Goal: Browse casually: Explore the website without a specific task or goal

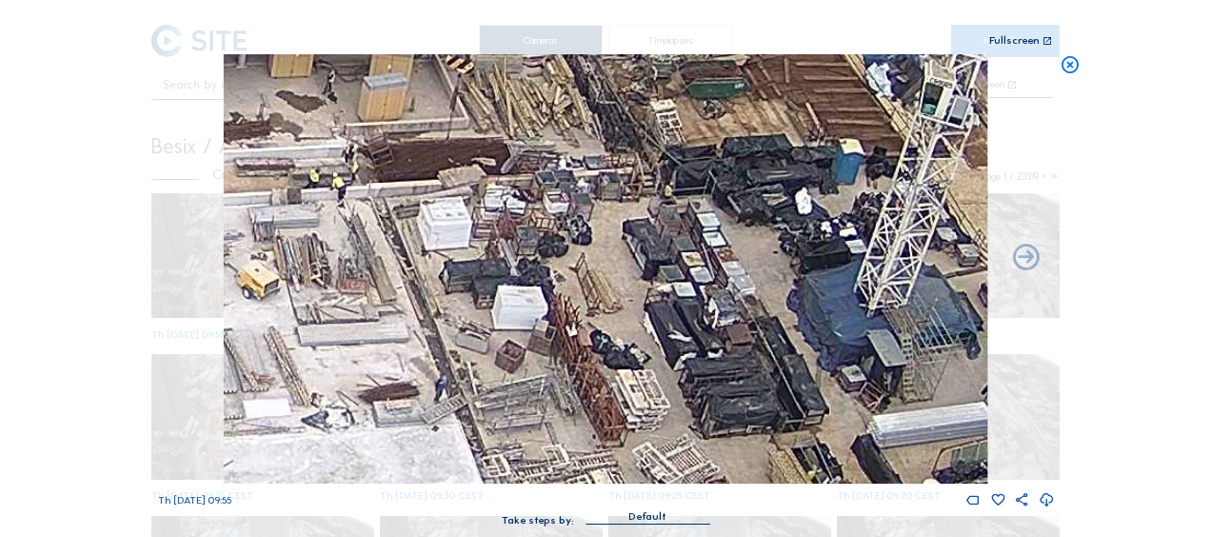
click at [1071, 69] on icon at bounding box center [1069, 65] width 21 height 22
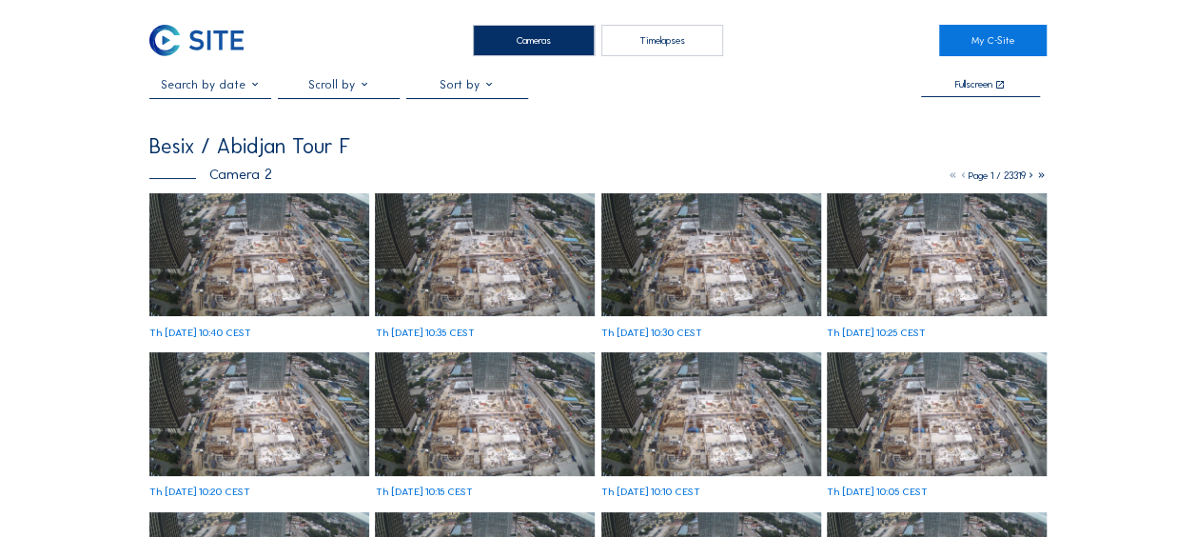
click at [261, 216] on img at bounding box center [259, 255] width 220 height 124
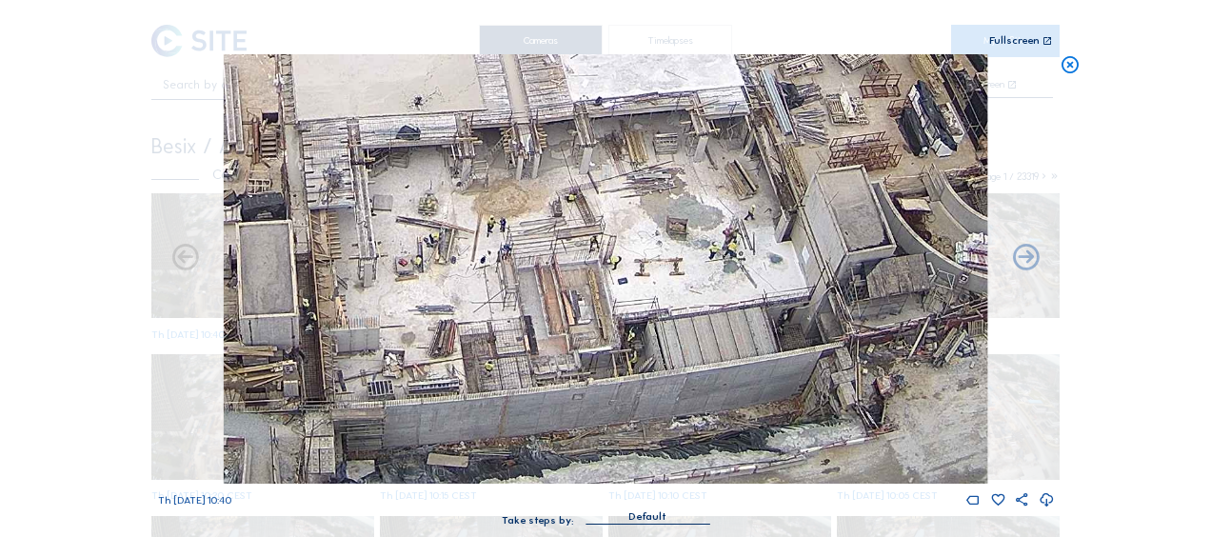
drag, startPoint x: 654, startPoint y: 367, endPoint x: 630, endPoint y: 223, distance: 146.6
click at [630, 223] on img at bounding box center [605, 268] width 763 height 429
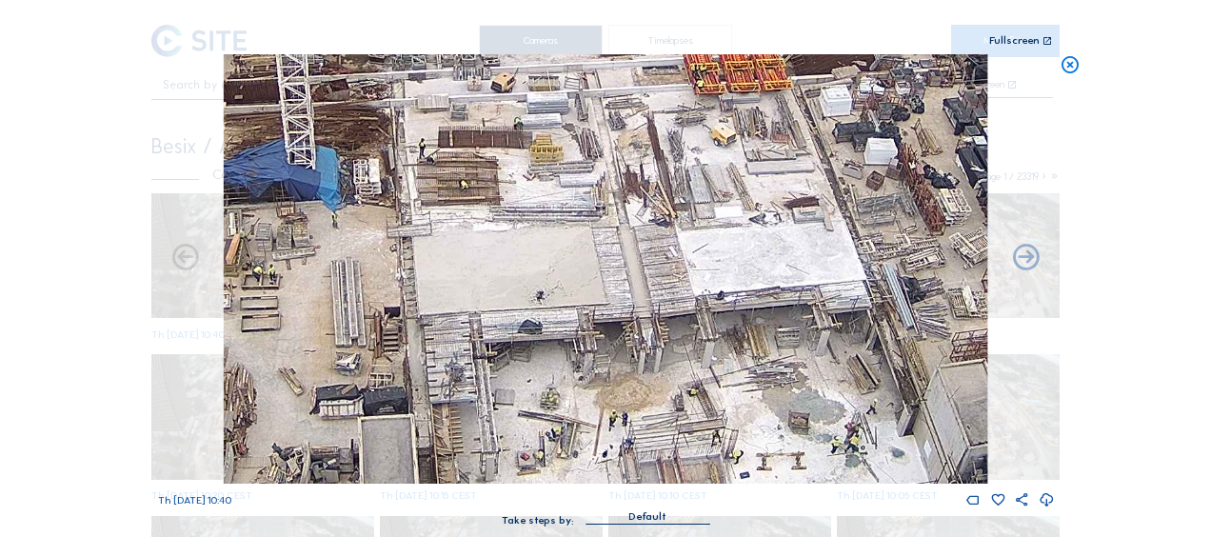
drag, startPoint x: 442, startPoint y: 185, endPoint x: 571, endPoint y: 373, distance: 228.6
click at [571, 373] on img at bounding box center [605, 268] width 763 height 429
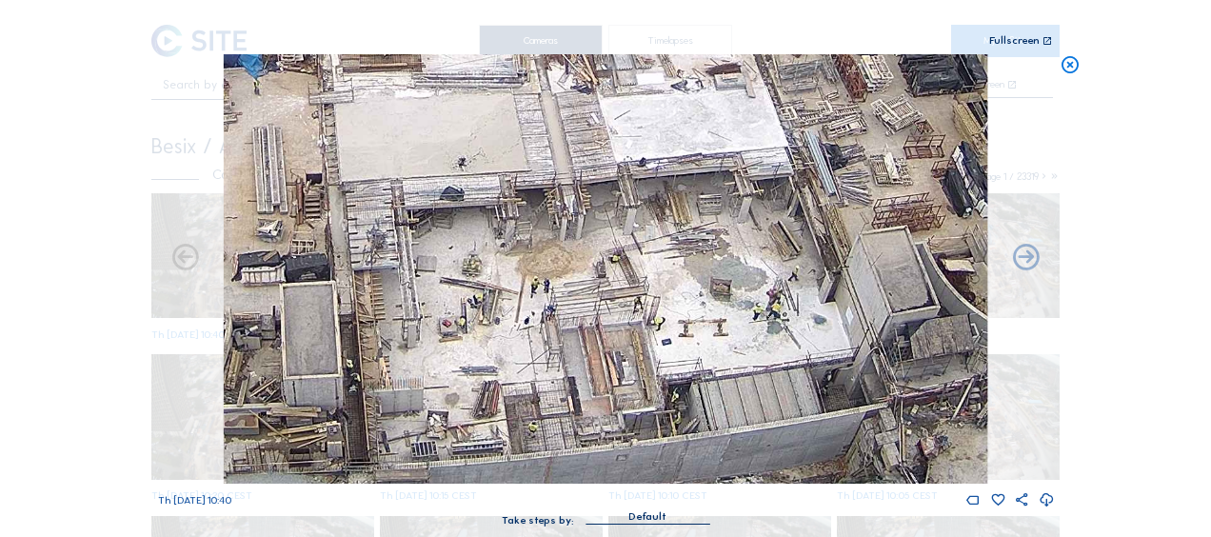
drag, startPoint x: 653, startPoint y: 407, endPoint x: 592, endPoint y: 310, distance: 114.6
click at [591, 308] on img at bounding box center [605, 268] width 763 height 429
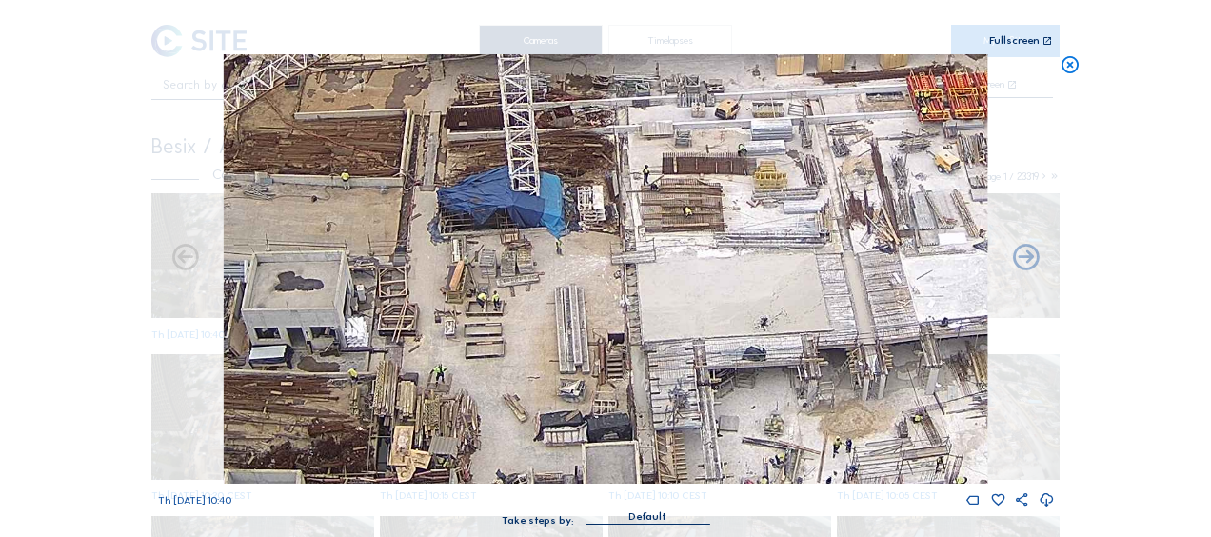
drag, startPoint x: 462, startPoint y: 263, endPoint x: 762, endPoint y: 426, distance: 342.4
click at [762, 426] on img at bounding box center [605, 268] width 763 height 429
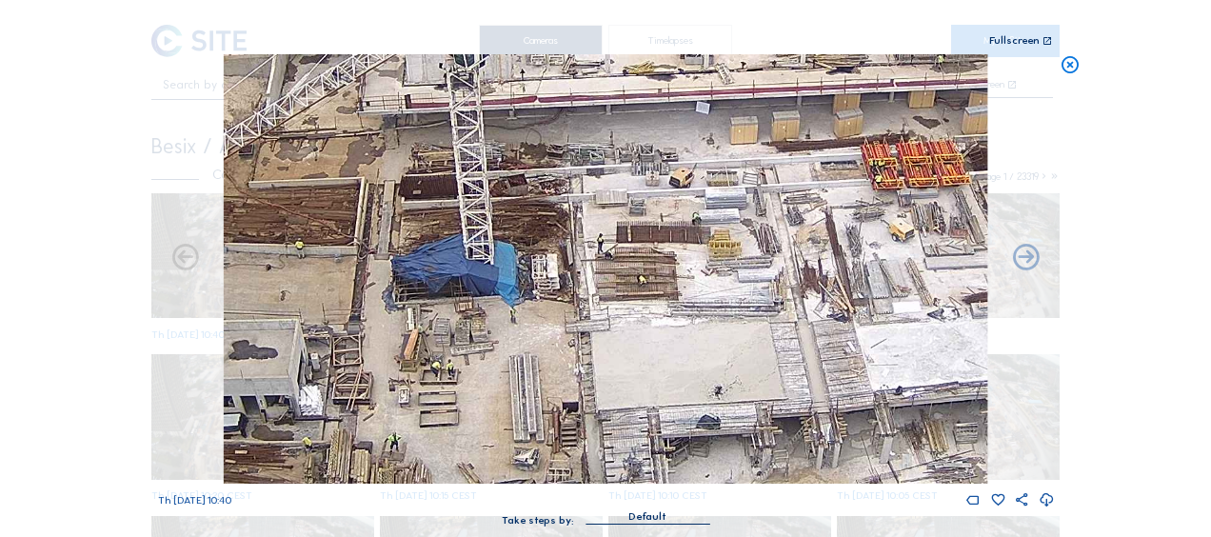
drag, startPoint x: 697, startPoint y: 227, endPoint x: 645, endPoint y: 289, distance: 81.2
click at [649, 290] on img at bounding box center [605, 268] width 763 height 429
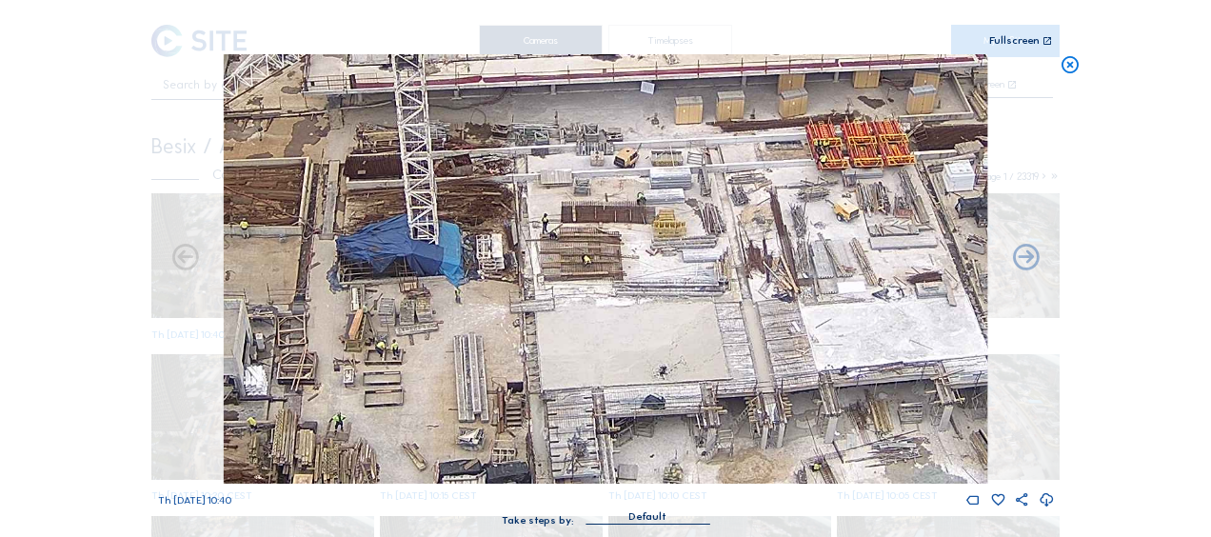
drag, startPoint x: 737, startPoint y: 313, endPoint x: 668, endPoint y: 289, distance: 72.5
click at [668, 289] on img at bounding box center [605, 268] width 763 height 429
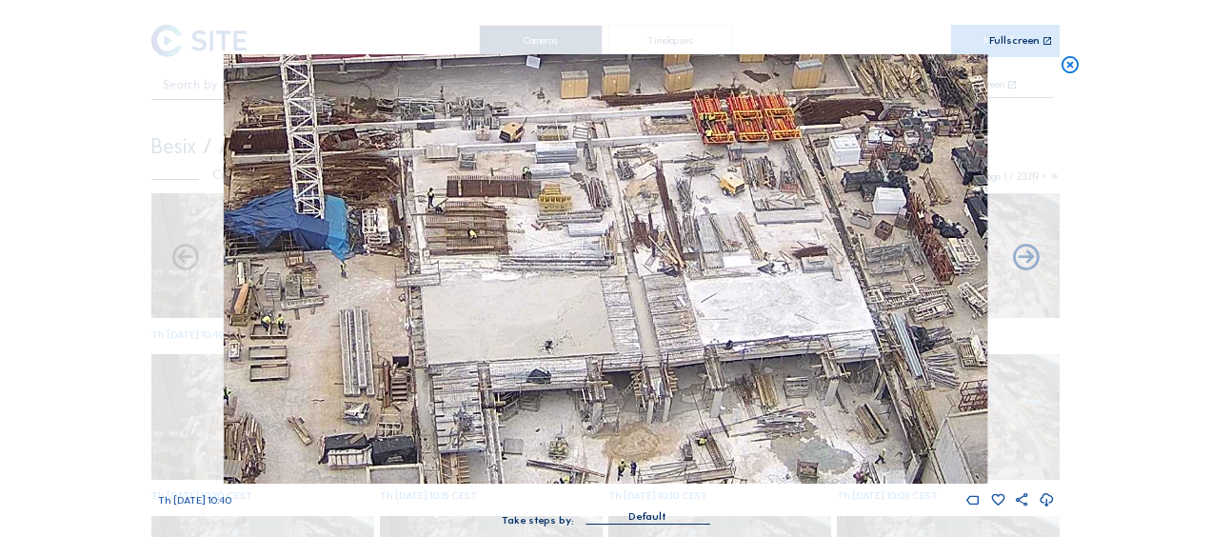
drag, startPoint x: 668, startPoint y: 207, endPoint x: 571, endPoint y: 183, distance: 100.2
click at [571, 183] on img at bounding box center [605, 268] width 763 height 429
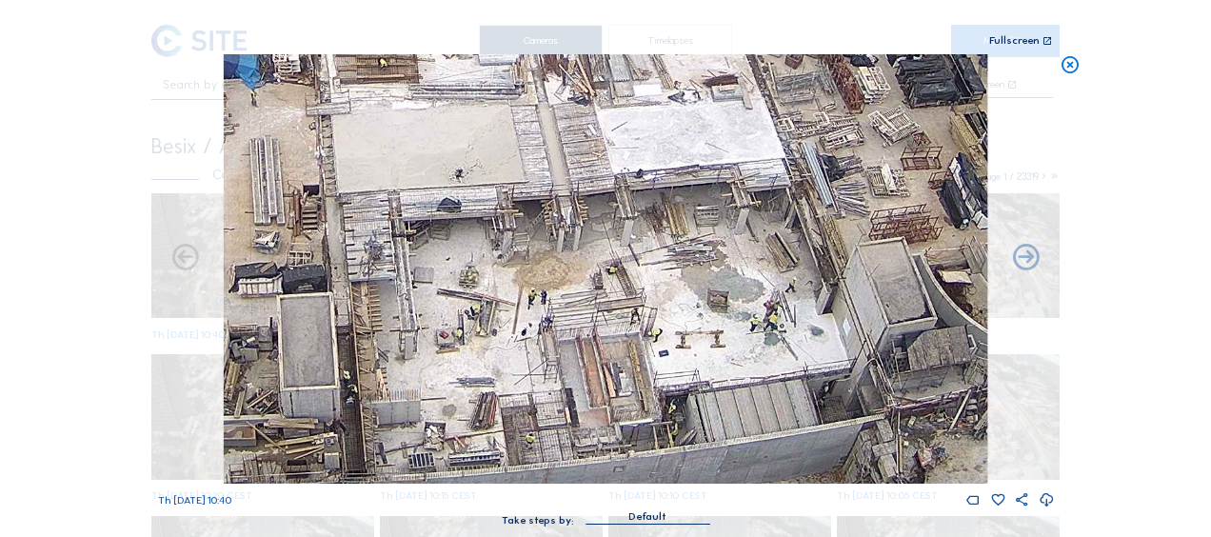
drag, startPoint x: 745, startPoint y: 246, endPoint x: 698, endPoint y: 126, distance: 129.0
click at [698, 126] on img at bounding box center [605, 268] width 763 height 429
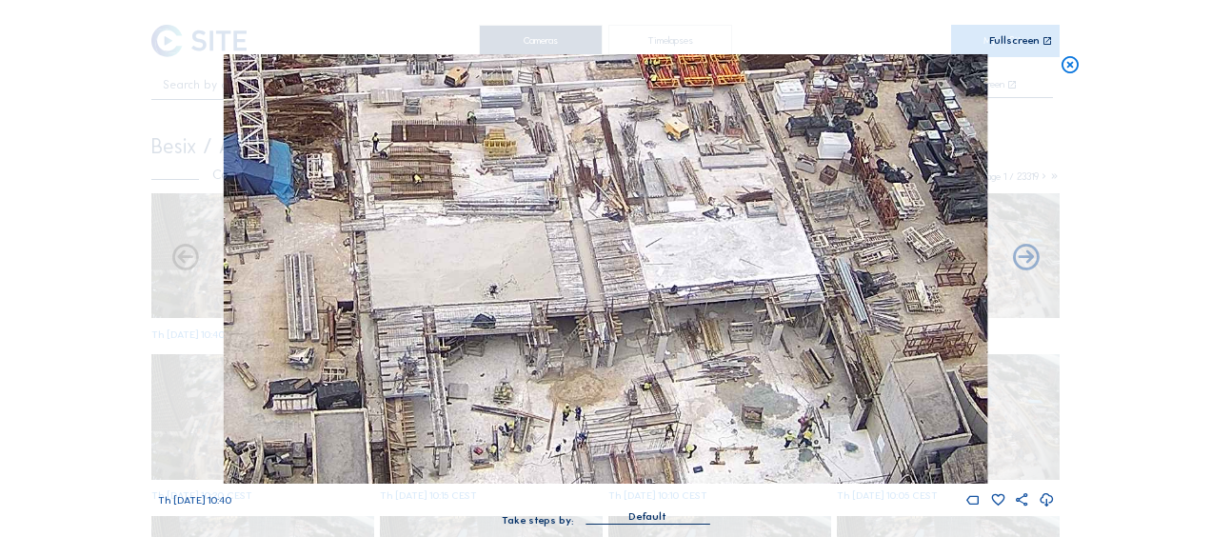
drag, startPoint x: 680, startPoint y: 324, endPoint x: 716, endPoint y: 444, distance: 125.3
click at [716, 444] on img at bounding box center [605, 268] width 763 height 429
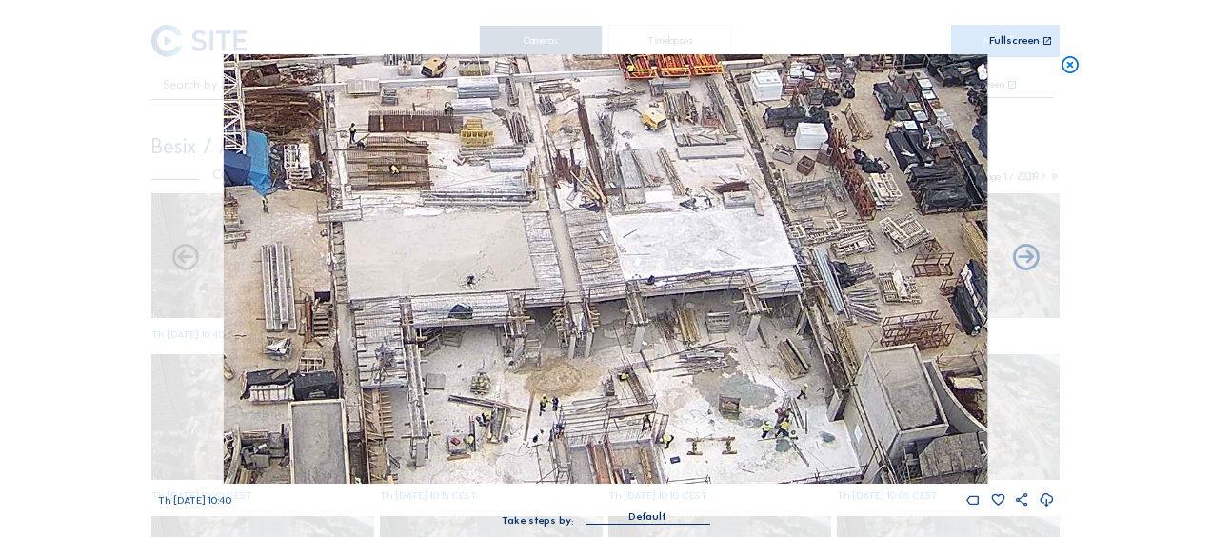
drag, startPoint x: 644, startPoint y: 272, endPoint x: 621, endPoint y: 262, distance: 26.0
click at [621, 262] on img at bounding box center [605, 268] width 763 height 429
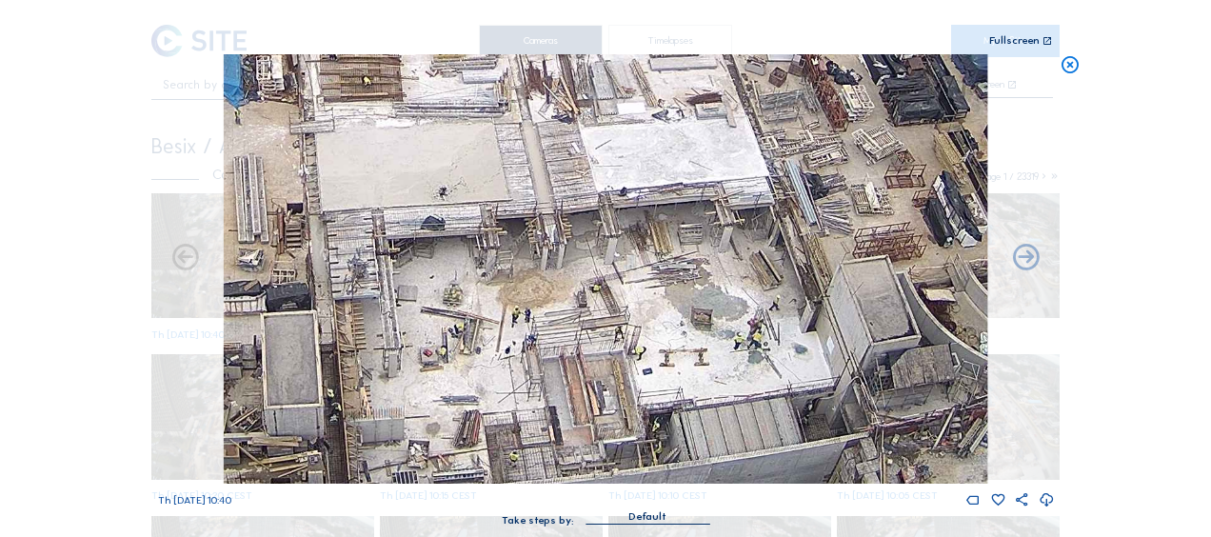
drag, startPoint x: 630, startPoint y: 385, endPoint x: 597, endPoint y: 305, distance: 86.6
click at [602, 290] on img at bounding box center [605, 268] width 763 height 429
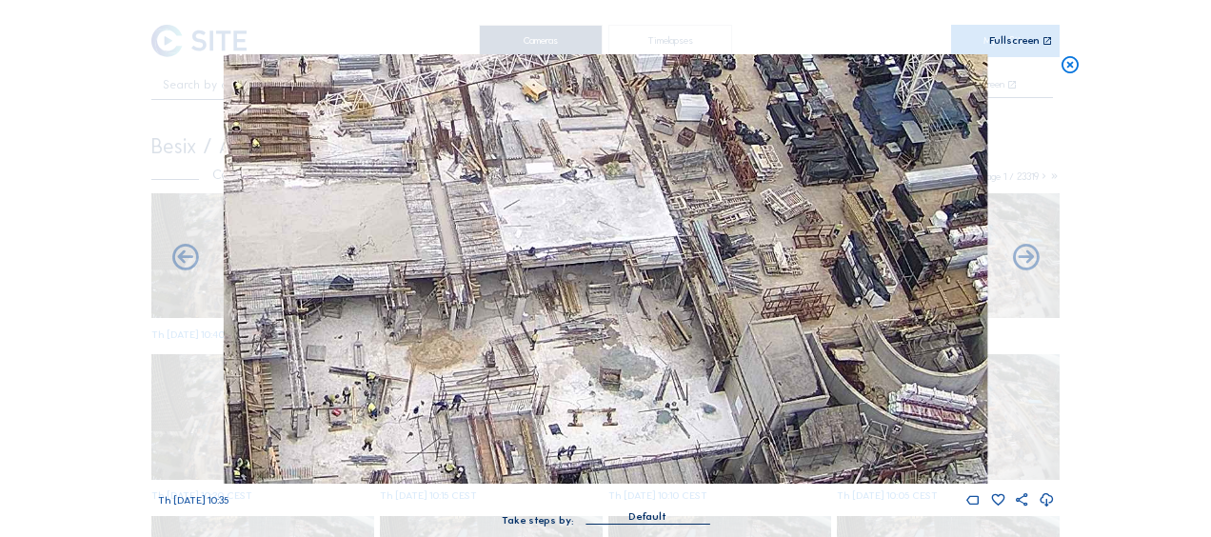
drag, startPoint x: 742, startPoint y: 324, endPoint x: 796, endPoint y: 245, distance: 95.3
click at [796, 245] on img at bounding box center [605, 268] width 763 height 429
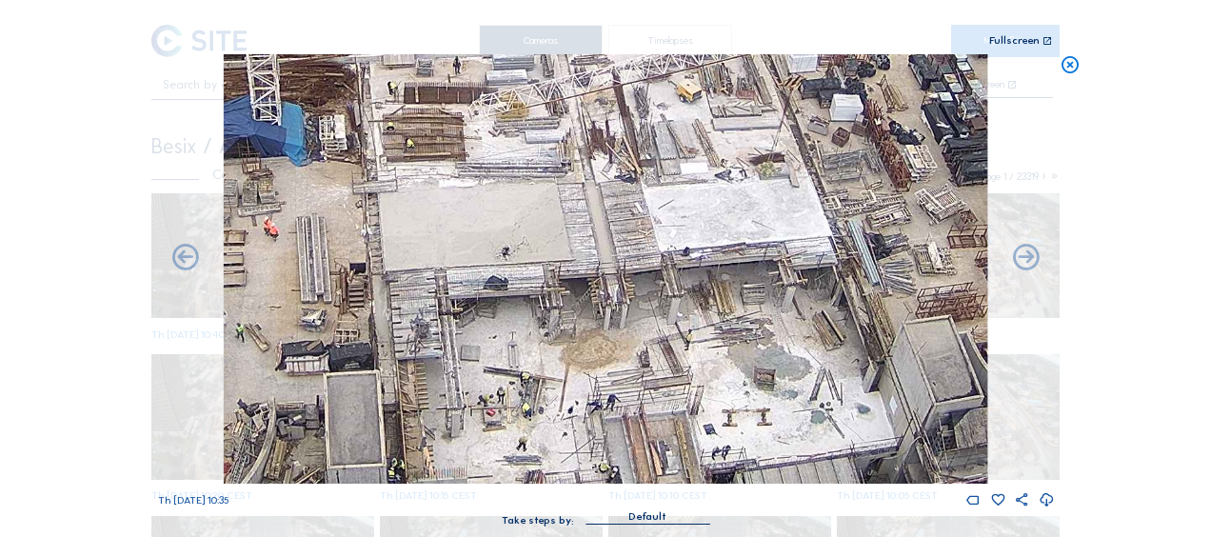
drag, startPoint x: 322, startPoint y: 263, endPoint x: 476, endPoint y: 263, distance: 154.2
click at [476, 263] on img at bounding box center [605, 268] width 763 height 429
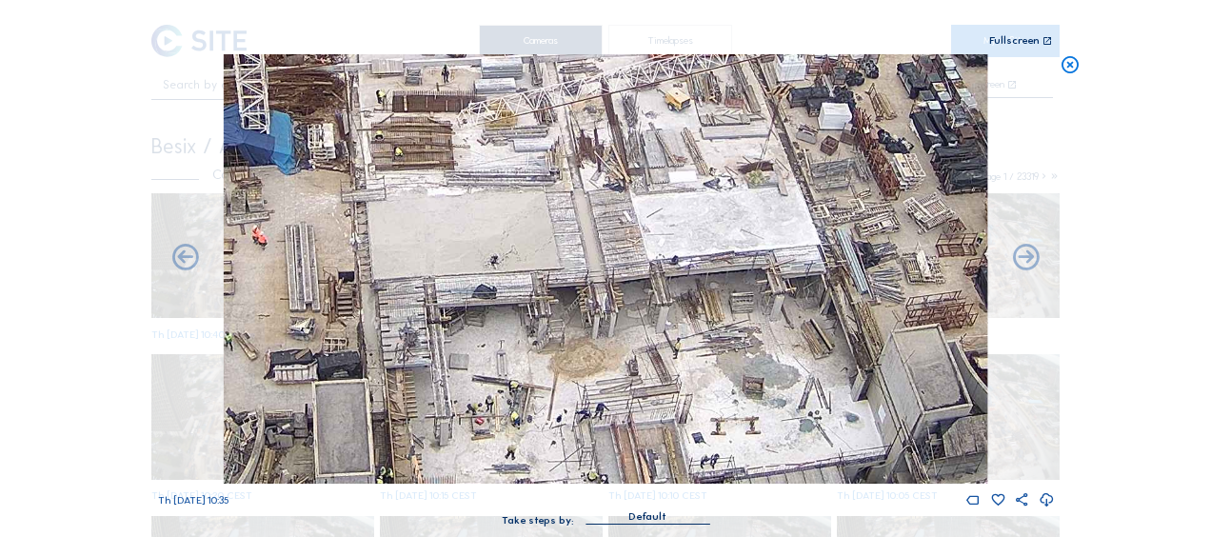
drag, startPoint x: 714, startPoint y: 354, endPoint x: 702, endPoint y: 363, distance: 14.3
click at [702, 363] on img at bounding box center [605, 268] width 763 height 429
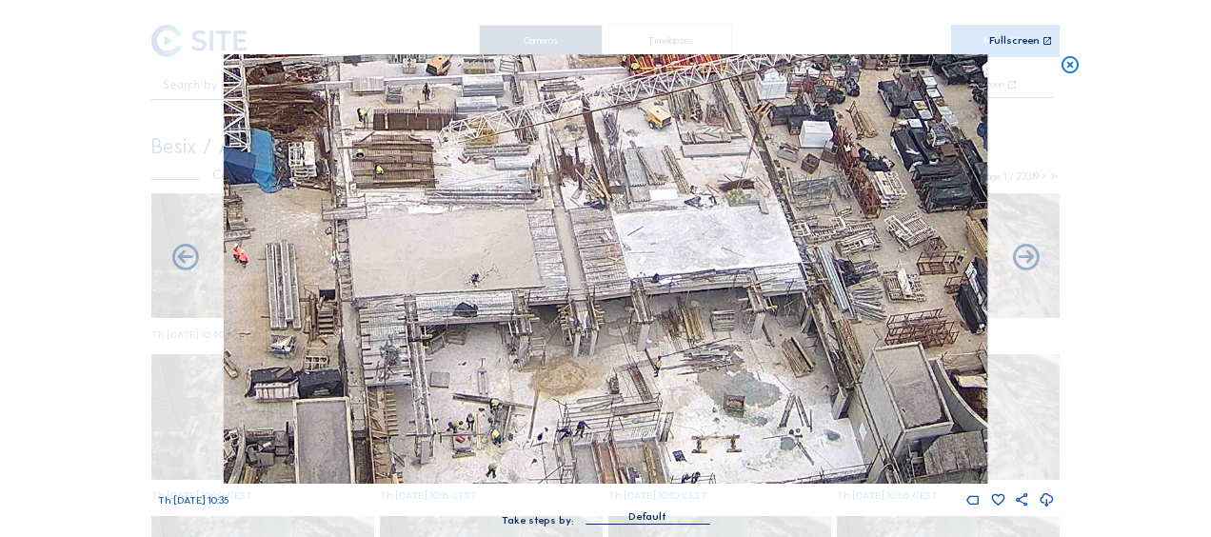
drag, startPoint x: 766, startPoint y: 293, endPoint x: 738, endPoint y: 304, distance: 30.4
click at [746, 310] on img at bounding box center [605, 268] width 763 height 429
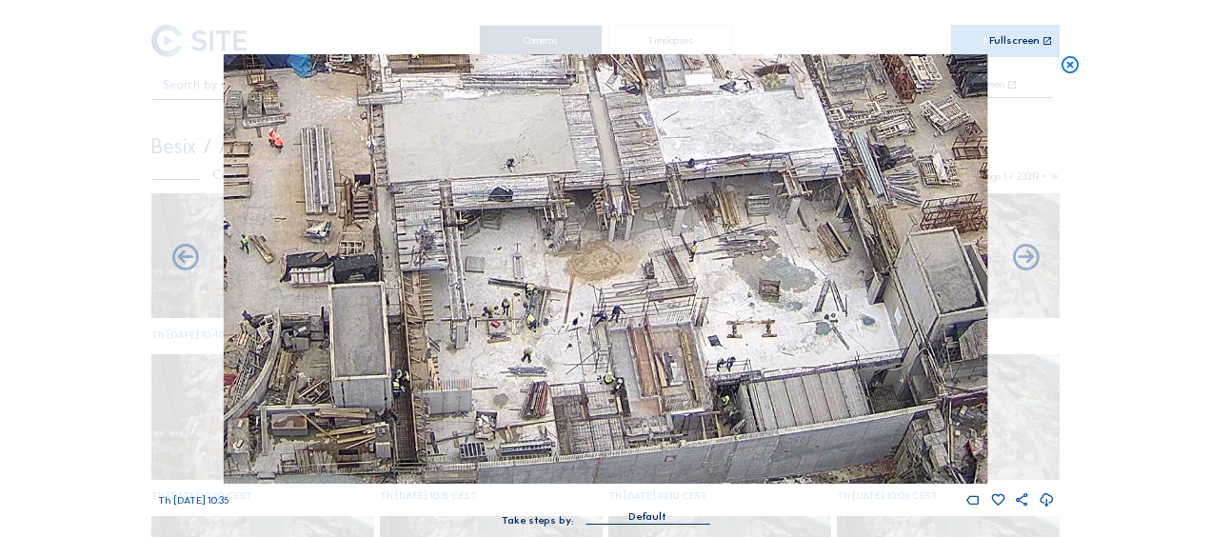
drag, startPoint x: 677, startPoint y: 381, endPoint x: 713, endPoint y: 261, distance: 125.3
click at [713, 261] on img at bounding box center [605, 268] width 763 height 429
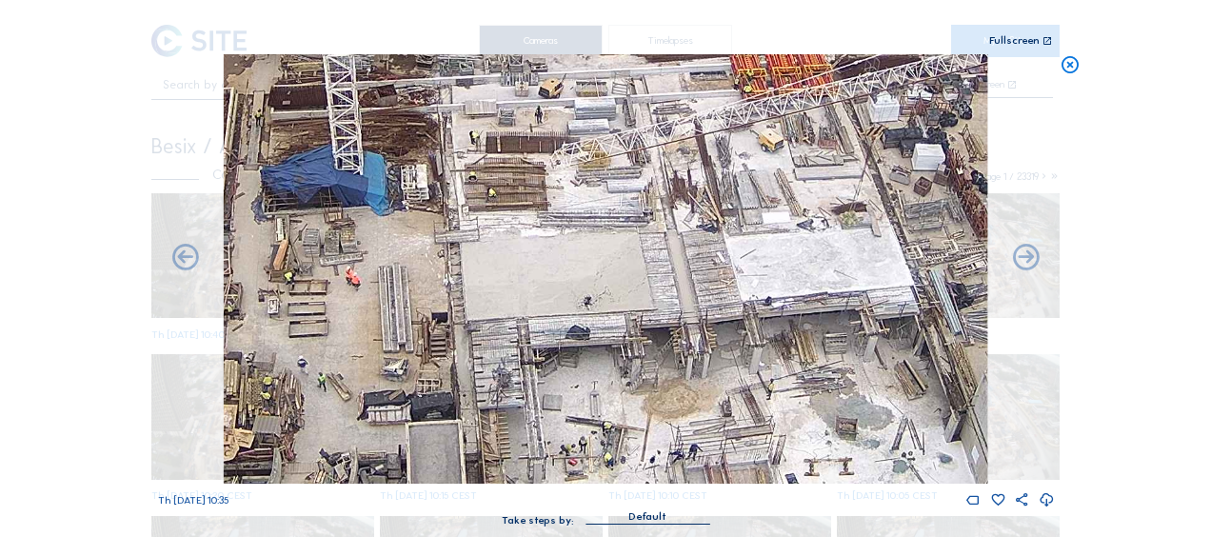
drag, startPoint x: 596, startPoint y: 306, endPoint x: 628, endPoint y: 374, distance: 74.9
click at [628, 374] on img at bounding box center [605, 268] width 763 height 429
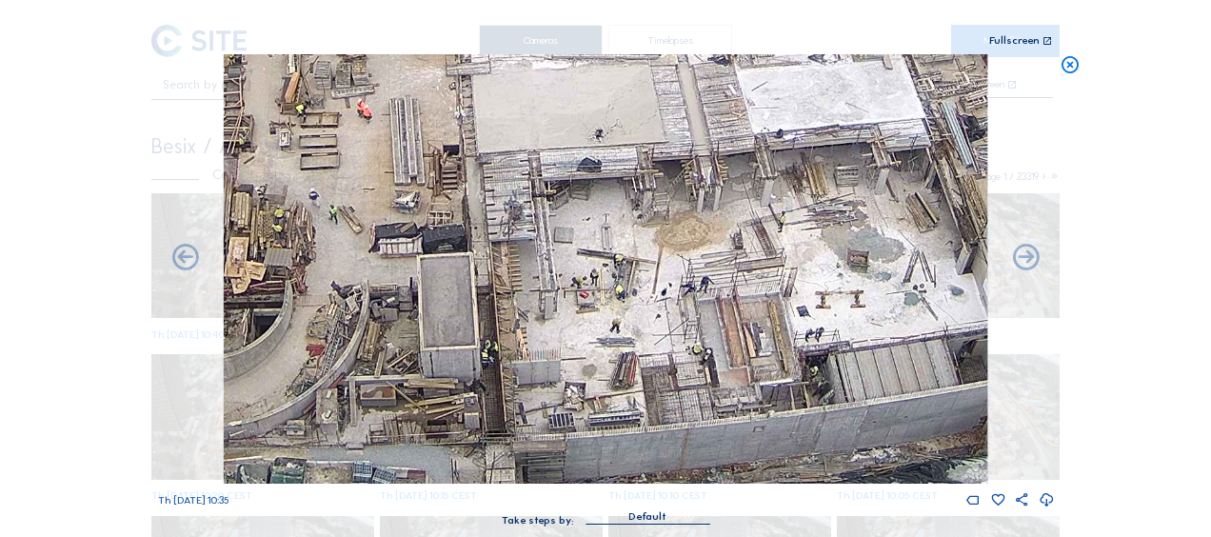
drag, startPoint x: 696, startPoint y: 359, endPoint x: 707, endPoint y: 191, distance: 167.9
click at [707, 191] on img at bounding box center [605, 268] width 763 height 429
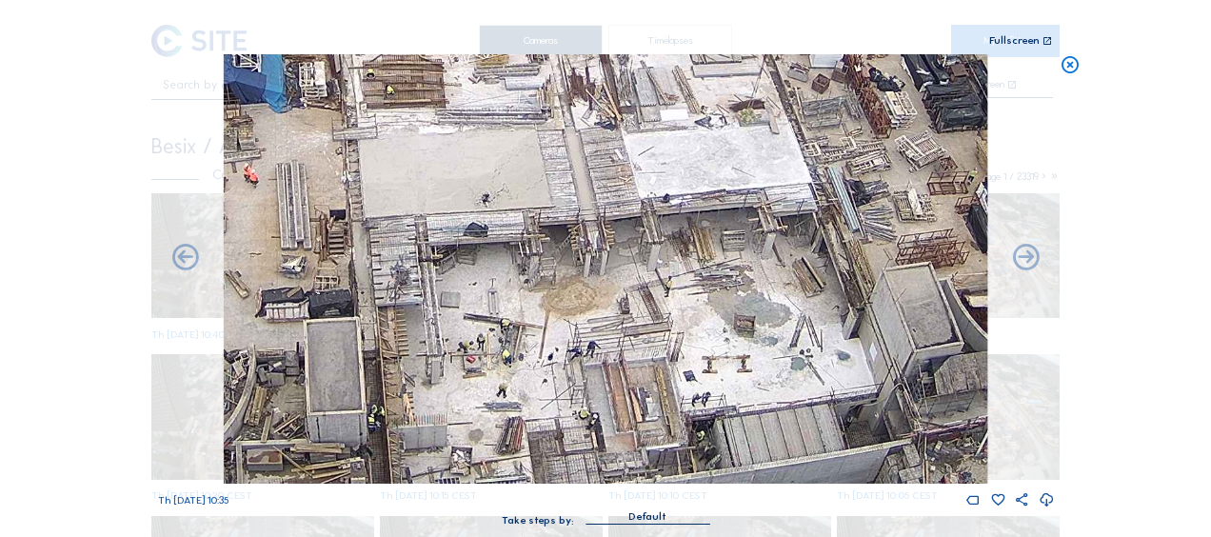
drag, startPoint x: 839, startPoint y: 246, endPoint x: 743, endPoint y: 304, distance: 111.5
click at [743, 304] on img at bounding box center [605, 268] width 763 height 429
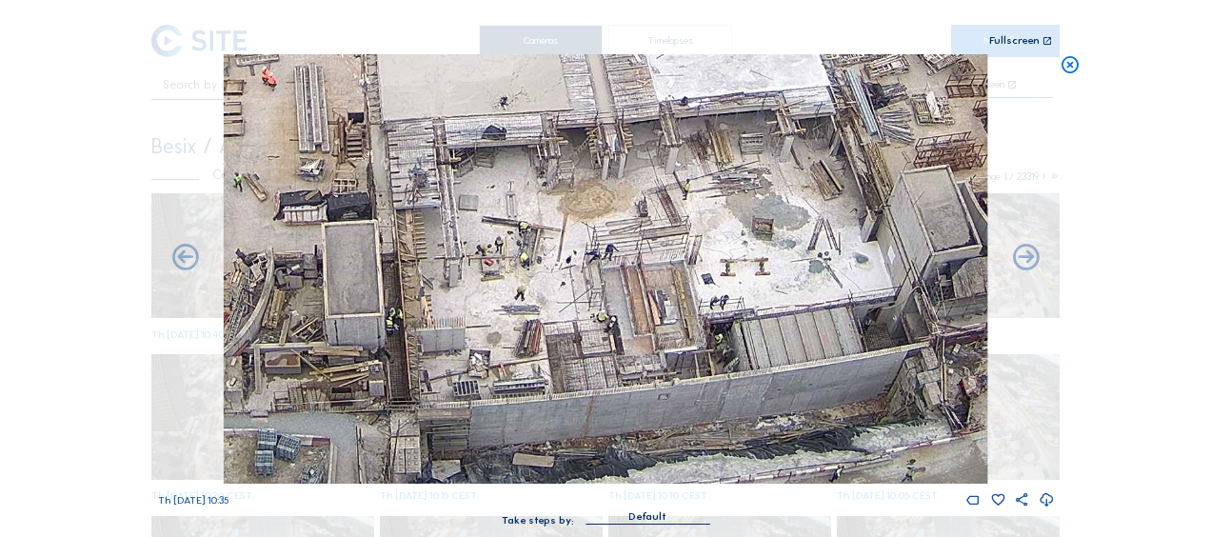
drag, startPoint x: 769, startPoint y: 321, endPoint x: 787, endPoint y: 218, distance: 104.4
click at [787, 218] on img at bounding box center [605, 268] width 763 height 429
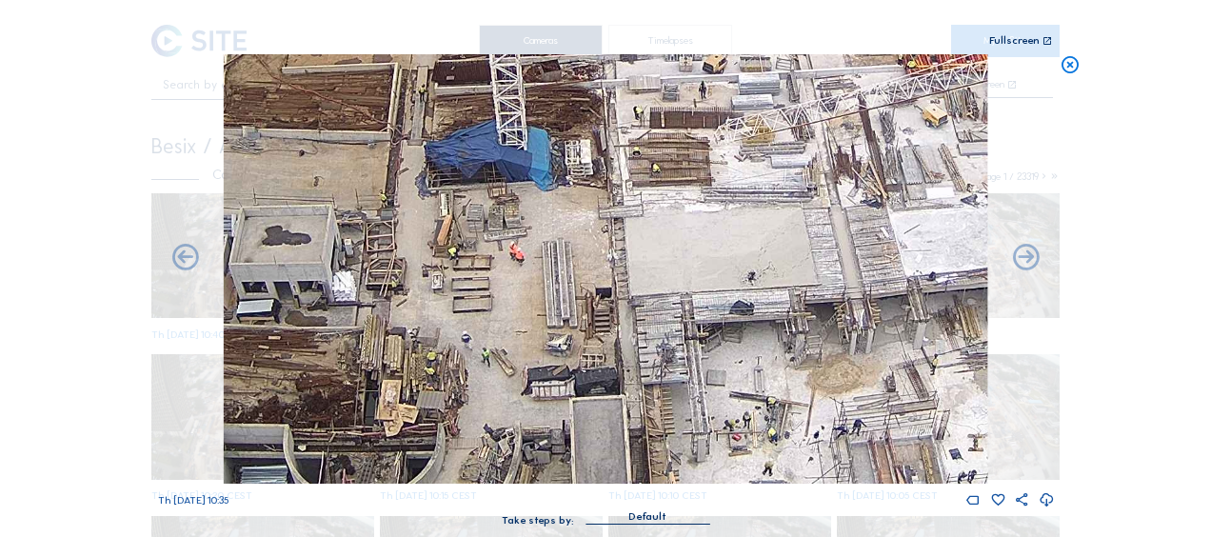
drag, startPoint x: 307, startPoint y: 168, endPoint x: 551, endPoint y: 330, distance: 292.5
click at [555, 345] on img at bounding box center [605, 268] width 763 height 429
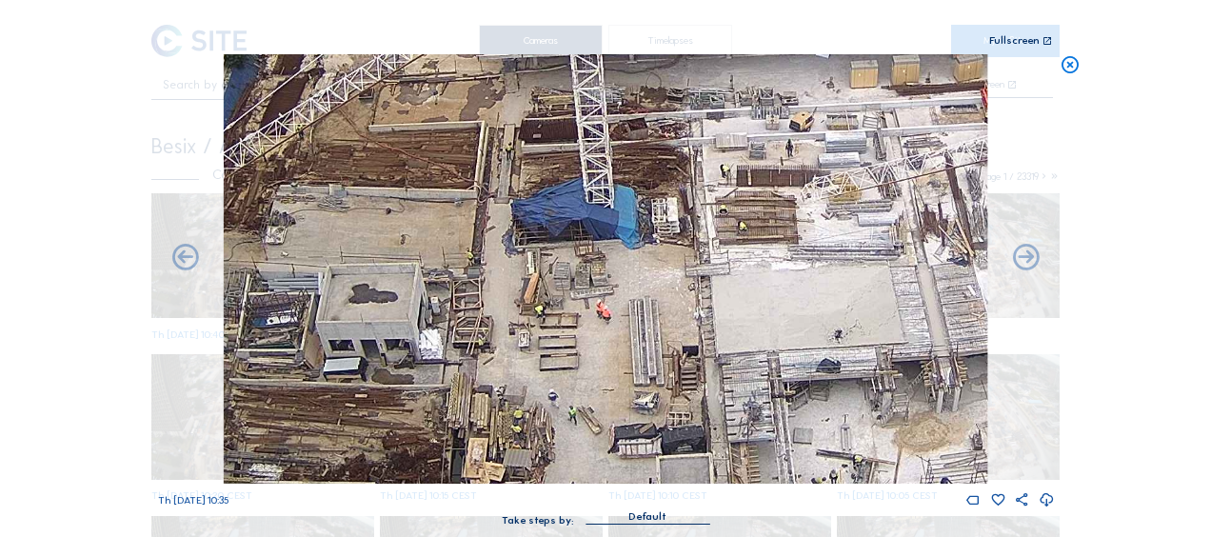
drag, startPoint x: 480, startPoint y: 257, endPoint x: 564, endPoint y: 318, distance: 104.3
click at [564, 318] on img at bounding box center [605, 268] width 763 height 429
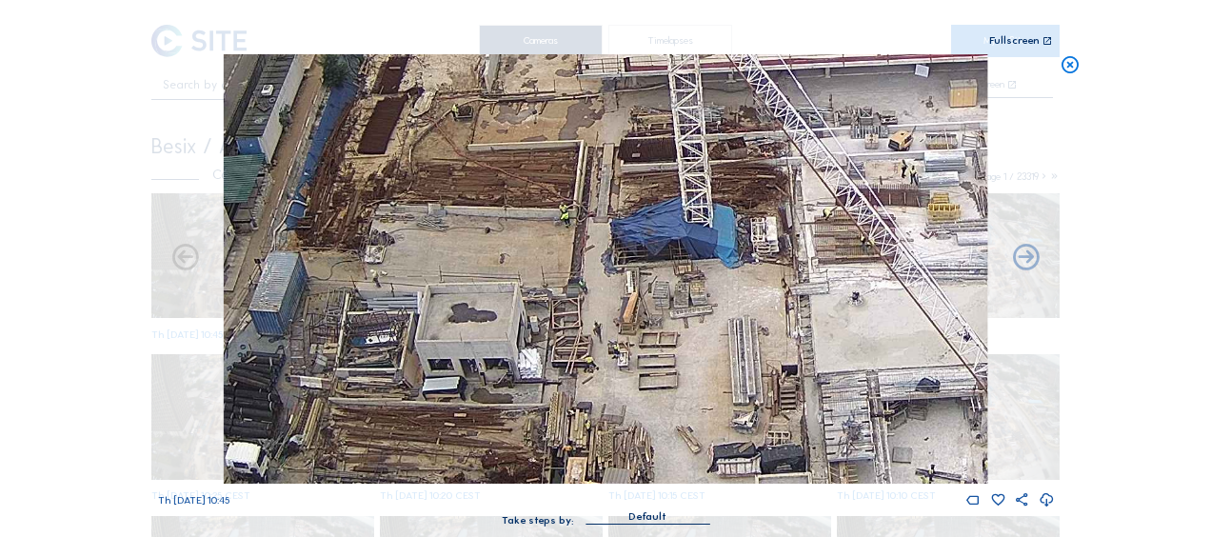
drag, startPoint x: 564, startPoint y: 380, endPoint x: 626, endPoint y: 365, distance: 63.5
click at [626, 365] on img at bounding box center [605, 268] width 763 height 429
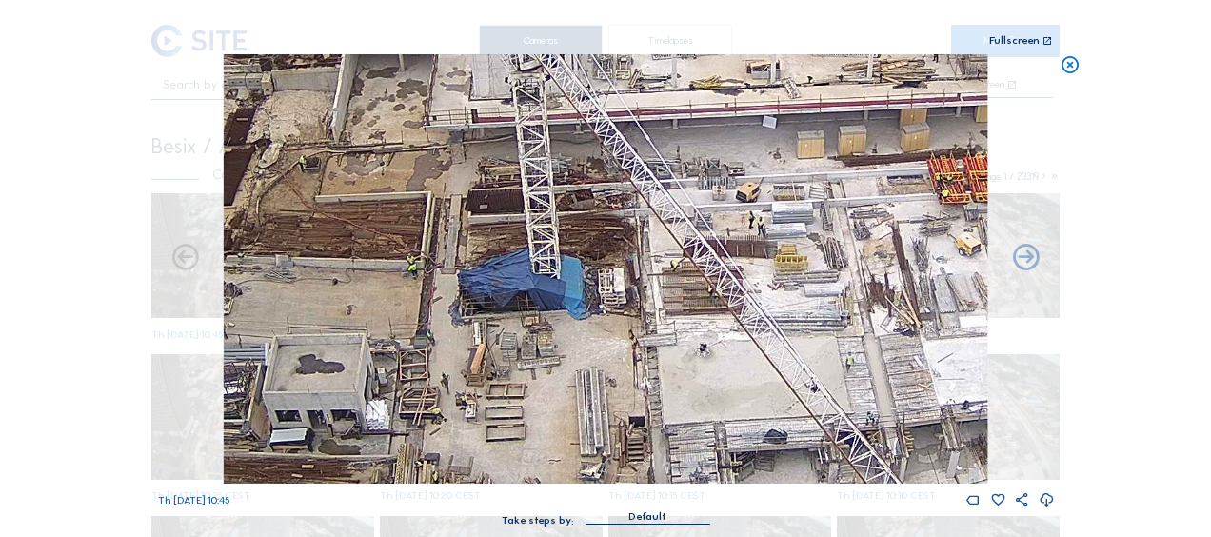
drag, startPoint x: 720, startPoint y: 246, endPoint x: 558, endPoint y: 305, distance: 172.2
click at [558, 305] on img at bounding box center [605, 268] width 763 height 429
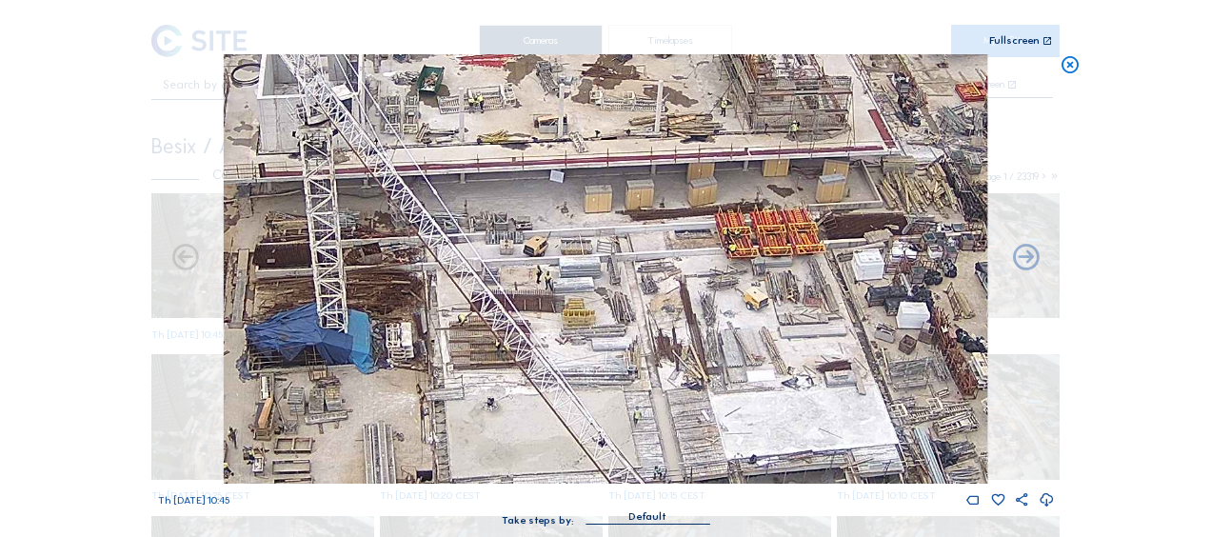
drag, startPoint x: 807, startPoint y: 253, endPoint x: 452, endPoint y: 331, distance: 363.5
click at [452, 331] on img at bounding box center [605, 268] width 763 height 429
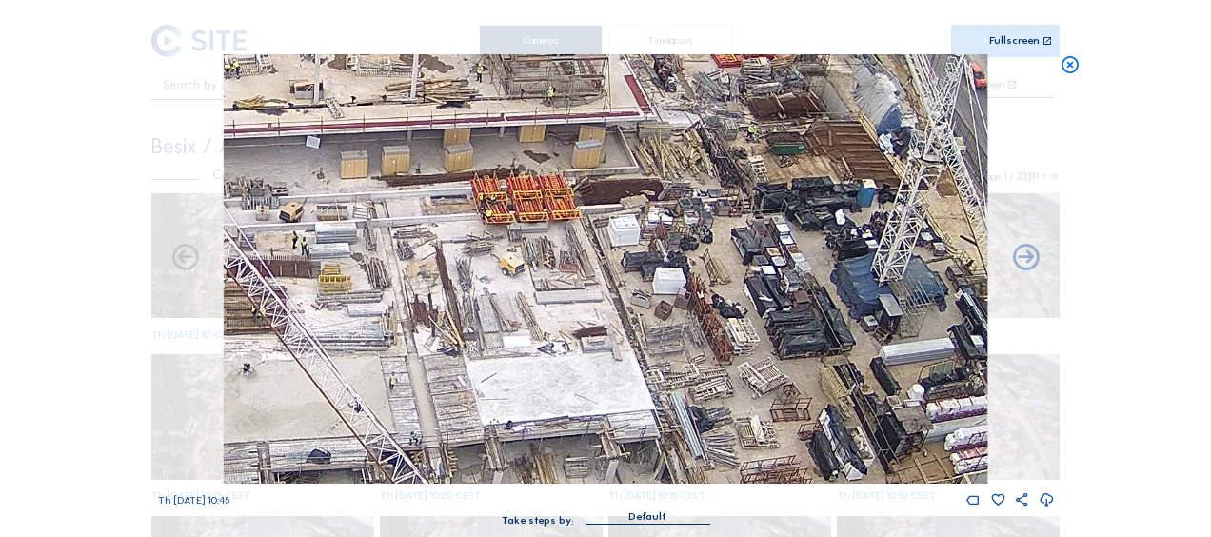
drag, startPoint x: 528, startPoint y: 299, endPoint x: 439, endPoint y: 232, distance: 111.5
click at [439, 232] on img at bounding box center [605, 268] width 763 height 429
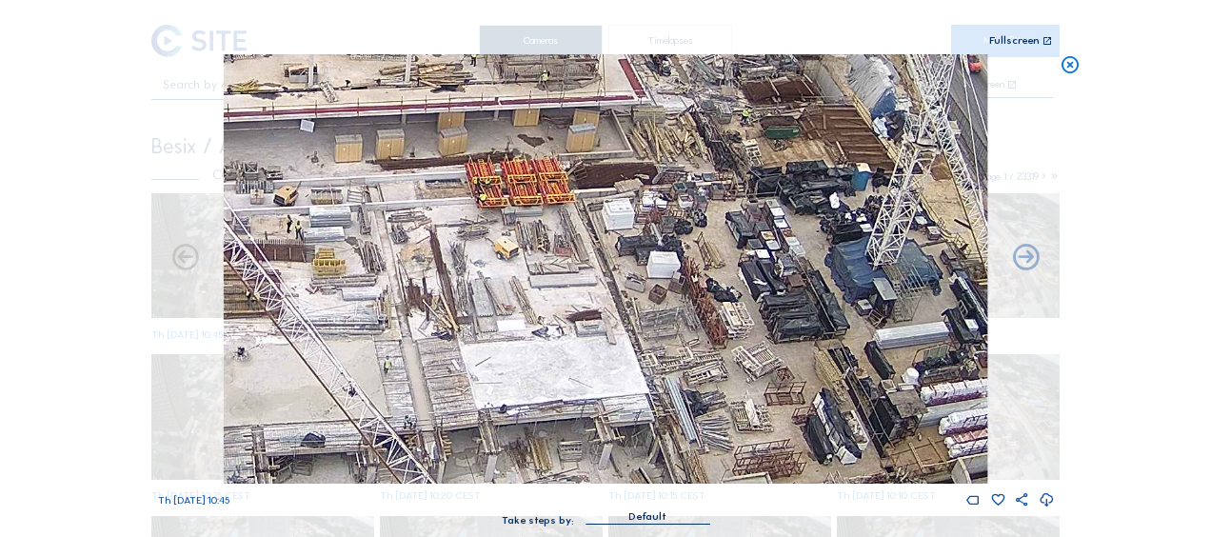
drag, startPoint x: 554, startPoint y: 282, endPoint x: 484, endPoint y: 205, distance: 104.4
click at [485, 198] on img at bounding box center [605, 268] width 763 height 429
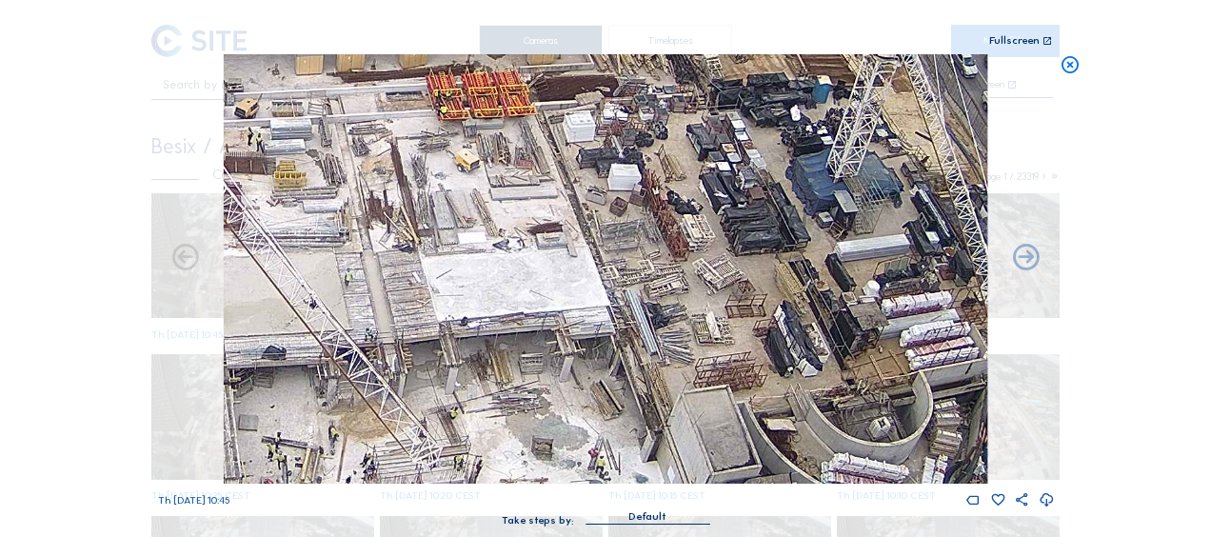
drag, startPoint x: 475, startPoint y: 291, endPoint x: 795, endPoint y: 263, distance: 321.1
click at [794, 262] on img at bounding box center [605, 268] width 763 height 429
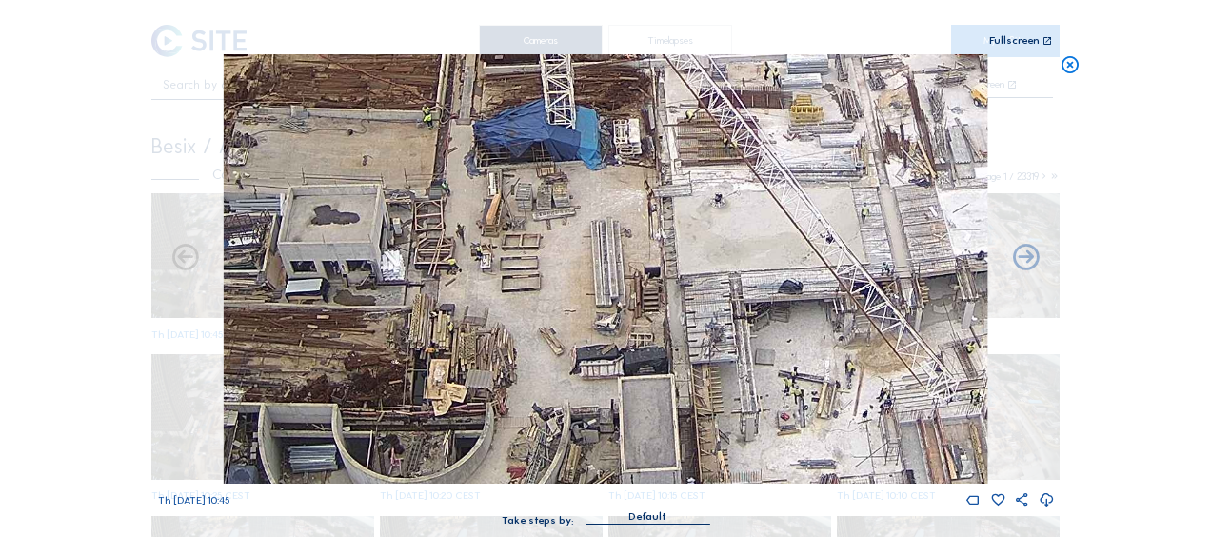
drag, startPoint x: 421, startPoint y: 343, endPoint x: 628, endPoint y: 300, distance: 211.9
click at [628, 300] on img at bounding box center [605, 268] width 763 height 429
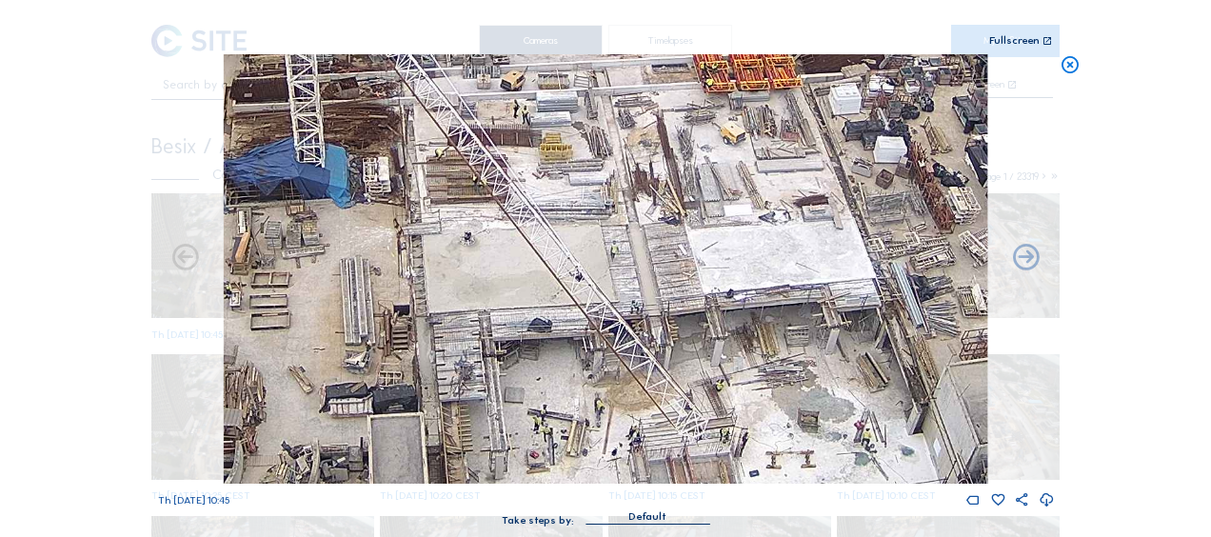
drag, startPoint x: 663, startPoint y: 223, endPoint x: 377, endPoint y: 274, distance: 291.1
click at [377, 275] on img at bounding box center [605, 268] width 763 height 429
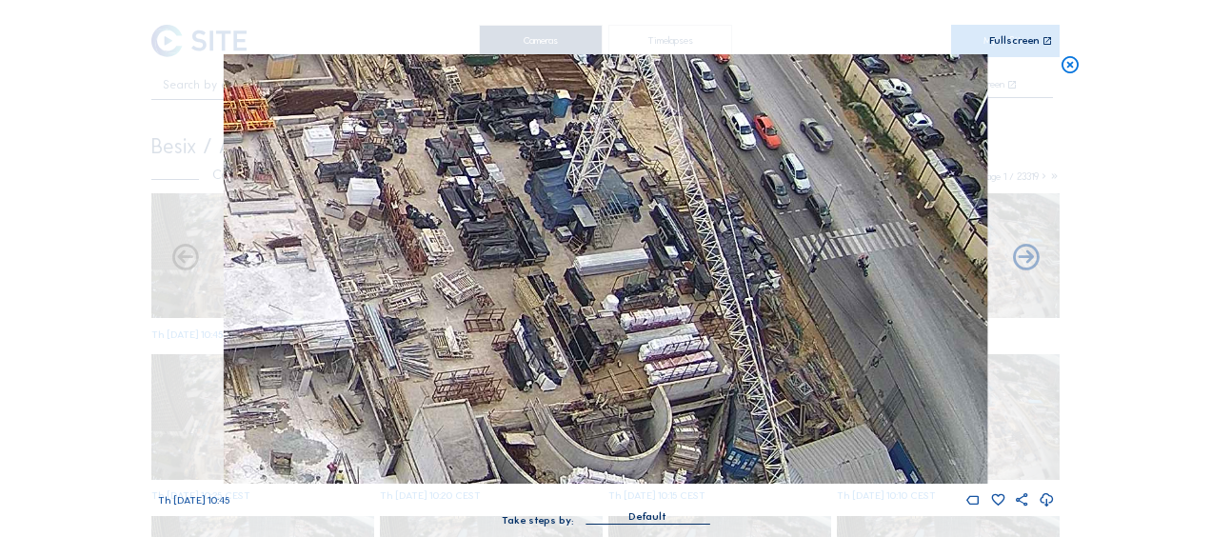
drag, startPoint x: 632, startPoint y: 272, endPoint x: 142, endPoint y: 300, distance: 490.9
click at [142, 300] on div "Scroll to travel through time | Press 'Alt' Button + Scroll to Zoom | Click and…" at bounding box center [605, 268] width 1211 height 537
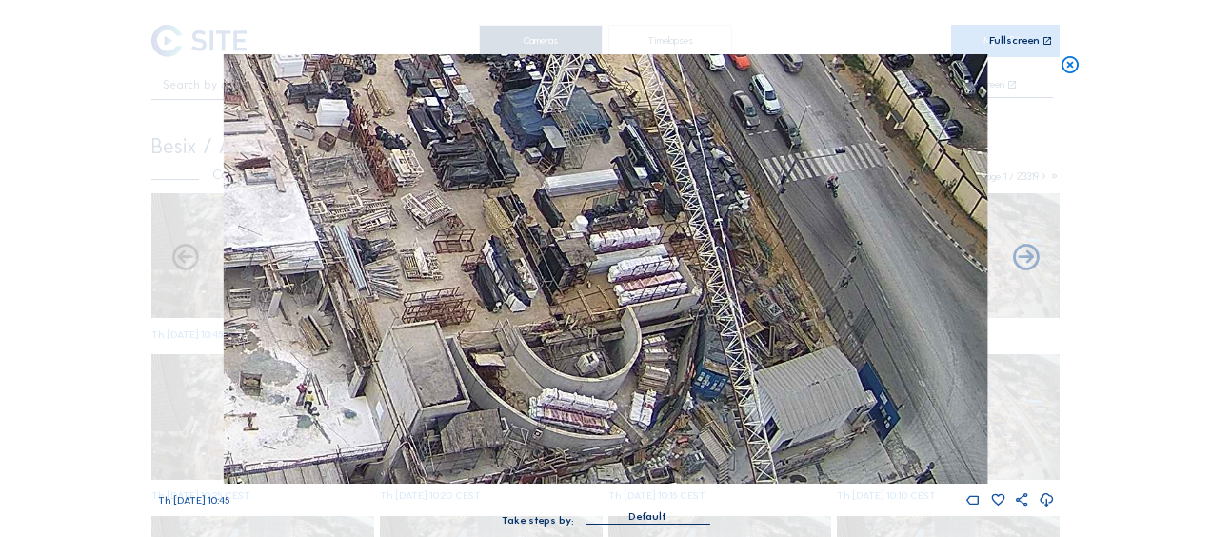
drag, startPoint x: 514, startPoint y: 302, endPoint x: 484, endPoint y: 223, distance: 84.3
click at [484, 223] on img at bounding box center [605, 268] width 763 height 429
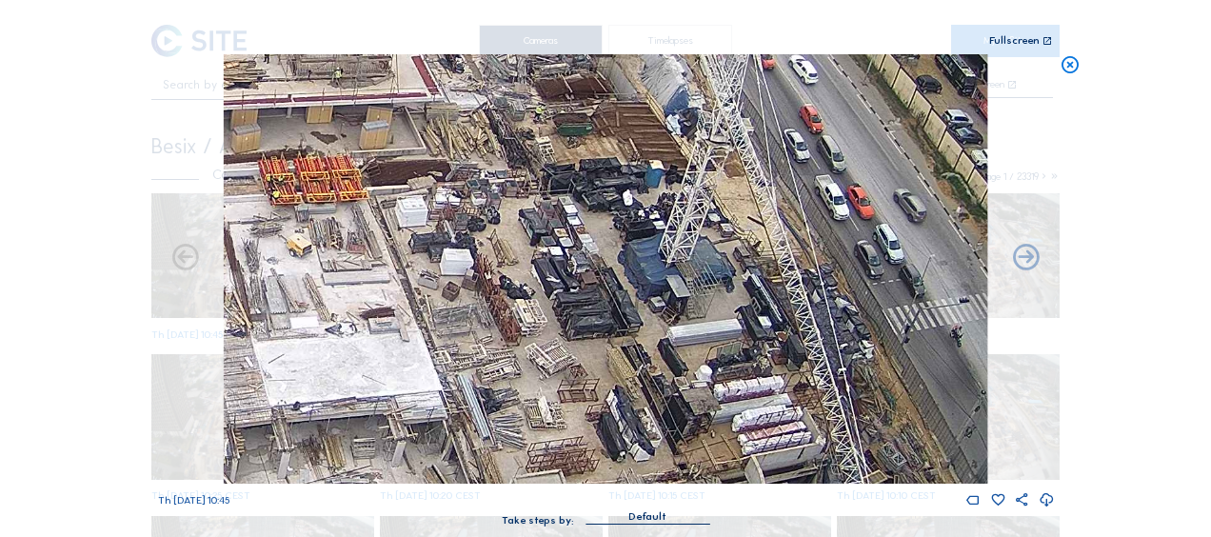
drag, startPoint x: 417, startPoint y: 175, endPoint x: 541, endPoint y: 326, distance: 195.5
click at [541, 327] on img at bounding box center [605, 268] width 763 height 429
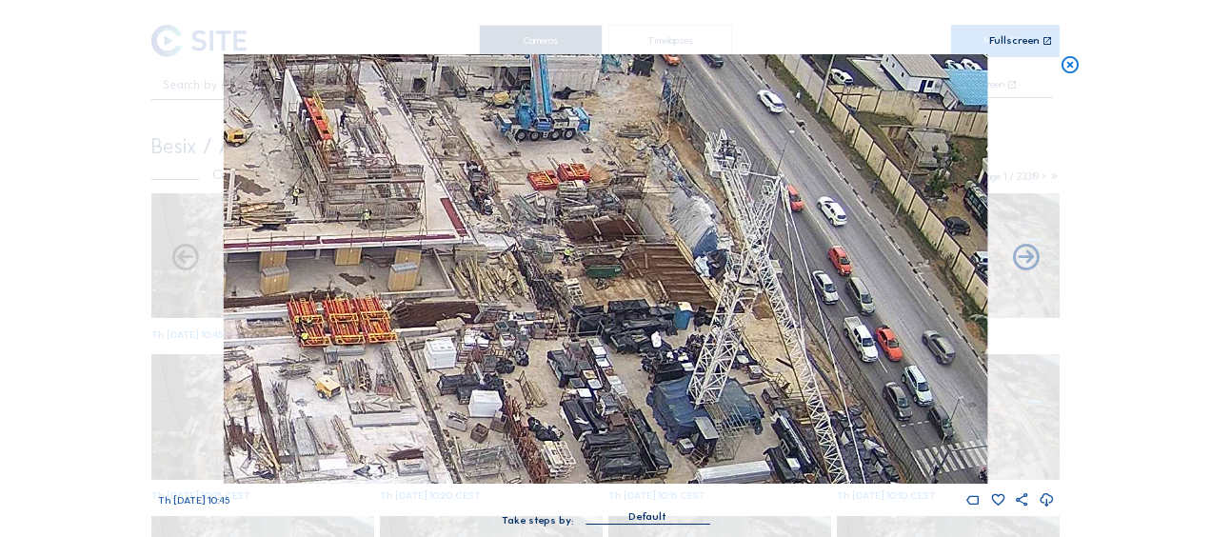
drag, startPoint x: 483, startPoint y: 179, endPoint x: 520, endPoint y: 331, distance: 156.7
click at [520, 331] on img at bounding box center [605, 268] width 763 height 429
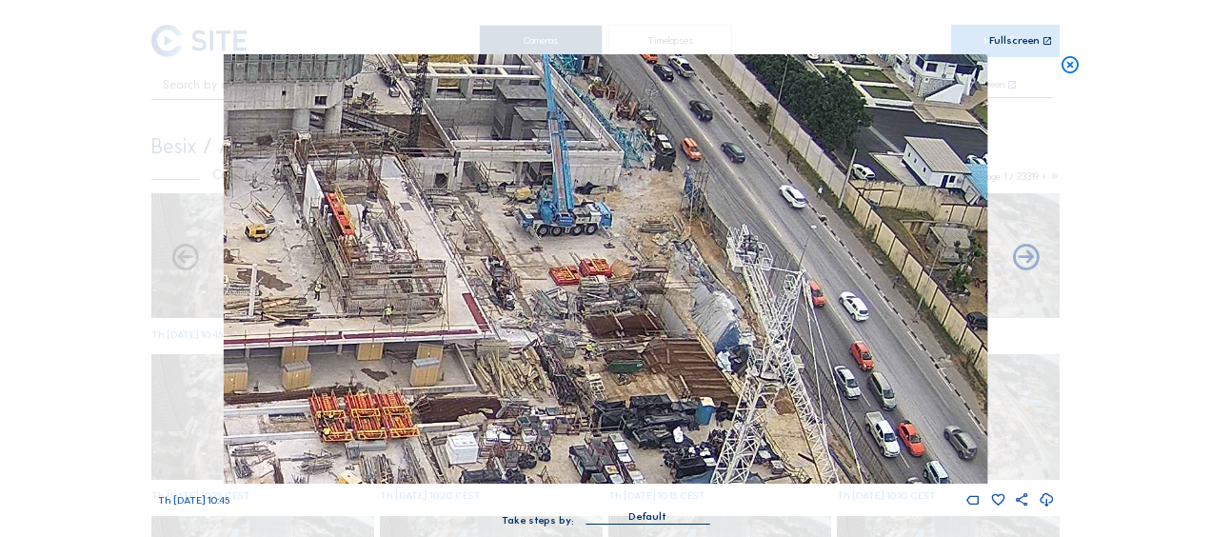
drag, startPoint x: 479, startPoint y: 211, endPoint x: 486, endPoint y: 329, distance: 118.3
click at [492, 333] on img at bounding box center [605, 268] width 763 height 429
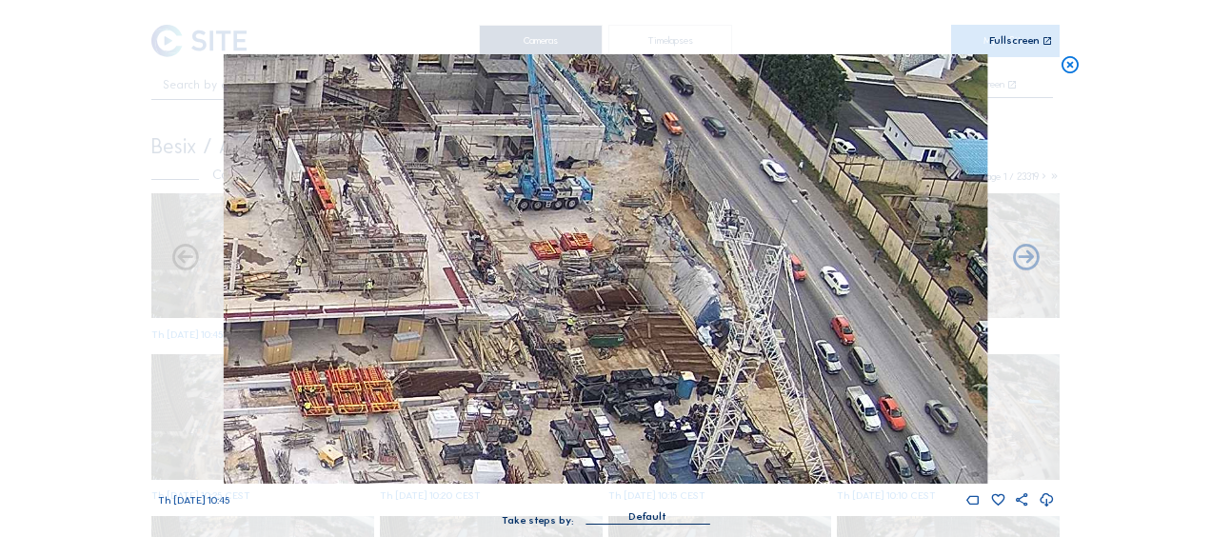
drag, startPoint x: 411, startPoint y: 380, endPoint x: 362, endPoint y: 254, distance: 135.0
click at [362, 254] on img at bounding box center [605, 268] width 763 height 429
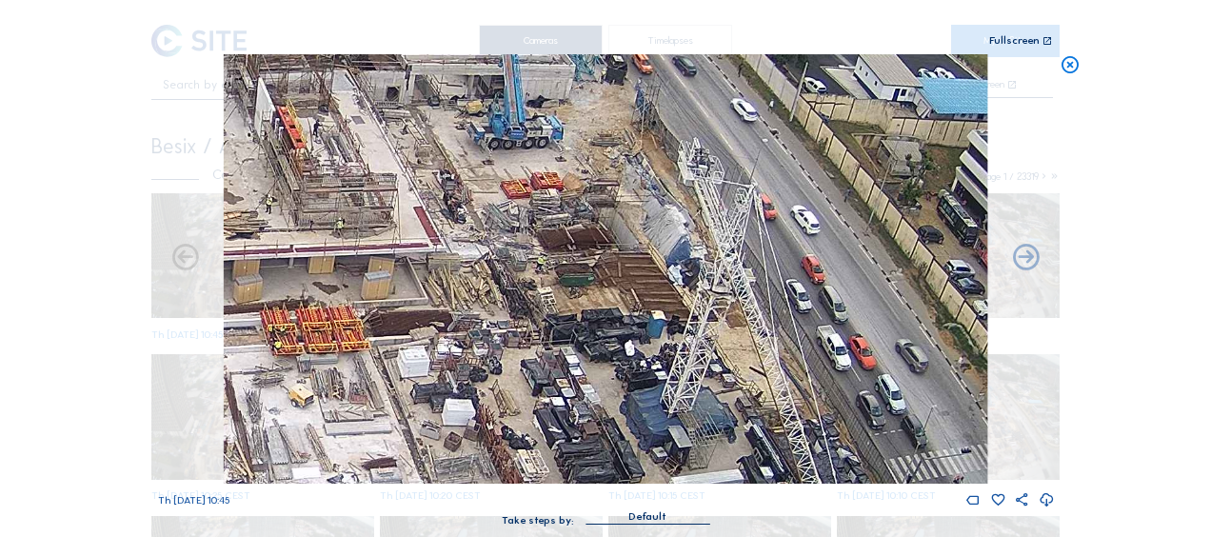
click at [1066, 67] on icon at bounding box center [1069, 65] width 21 height 22
